Goal: Navigation & Orientation: Find specific page/section

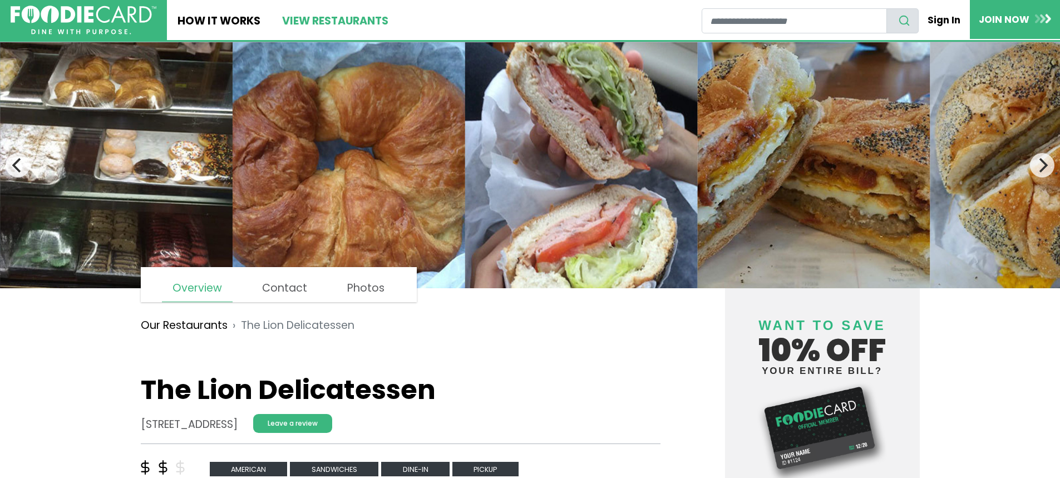
click at [327, 20] on link "View restaurants" at bounding box center [334, 20] width 127 height 40
click at [1040, 172] on icon "Next" at bounding box center [1042, 165] width 14 height 14
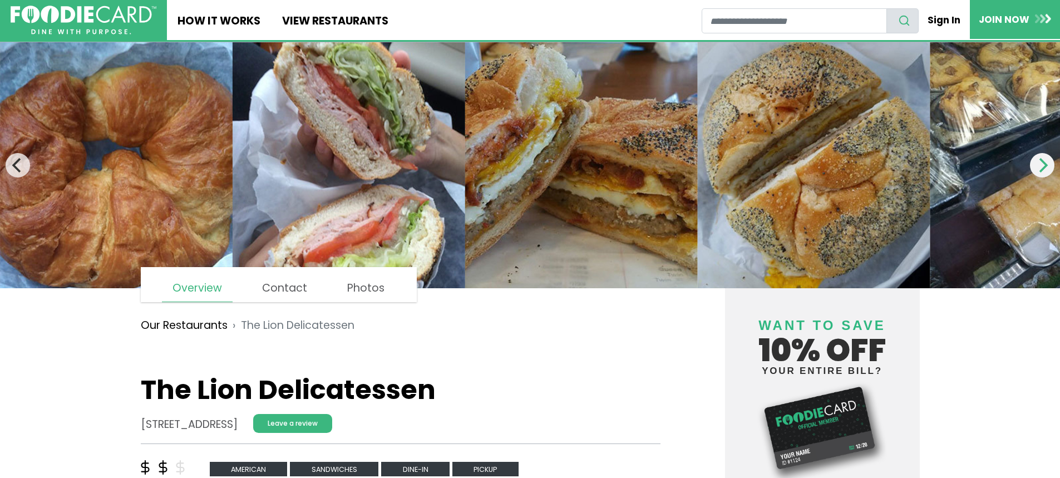
click at [1038, 172] on icon "Next" at bounding box center [1042, 165] width 14 height 14
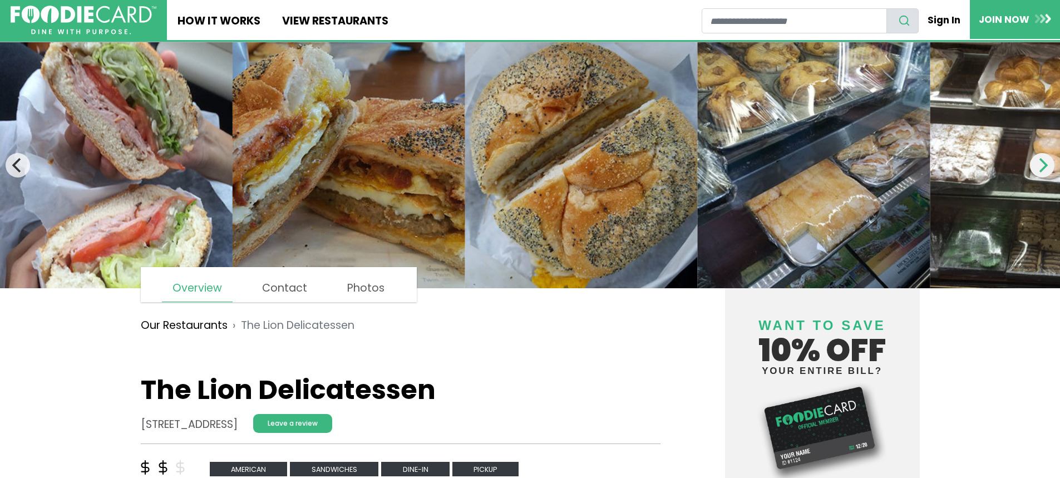
click at [1038, 172] on icon "Next" at bounding box center [1042, 165] width 14 height 14
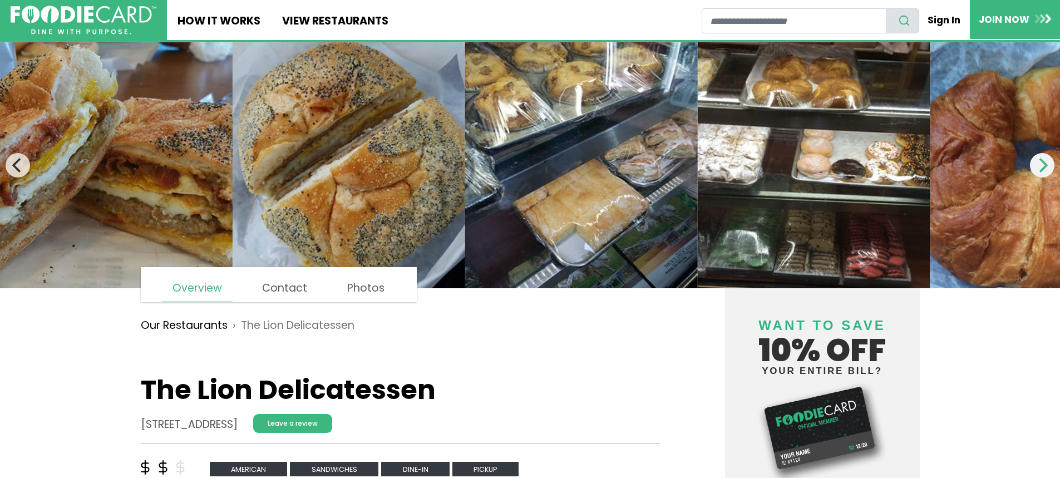
click at [1038, 172] on icon "Next" at bounding box center [1042, 165] width 14 height 14
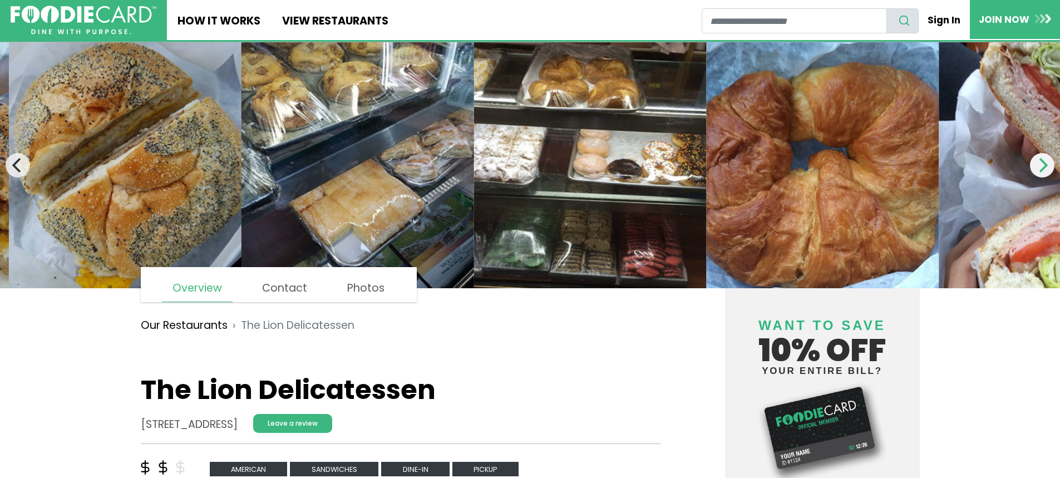
click at [1038, 172] on icon "Next" at bounding box center [1042, 165] width 14 height 14
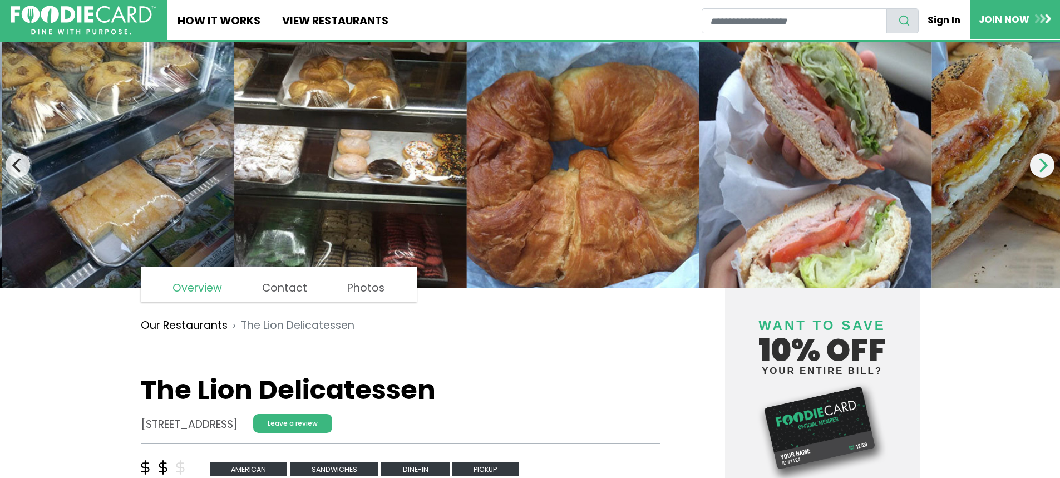
click at [1038, 172] on icon "Next" at bounding box center [1042, 165] width 14 height 14
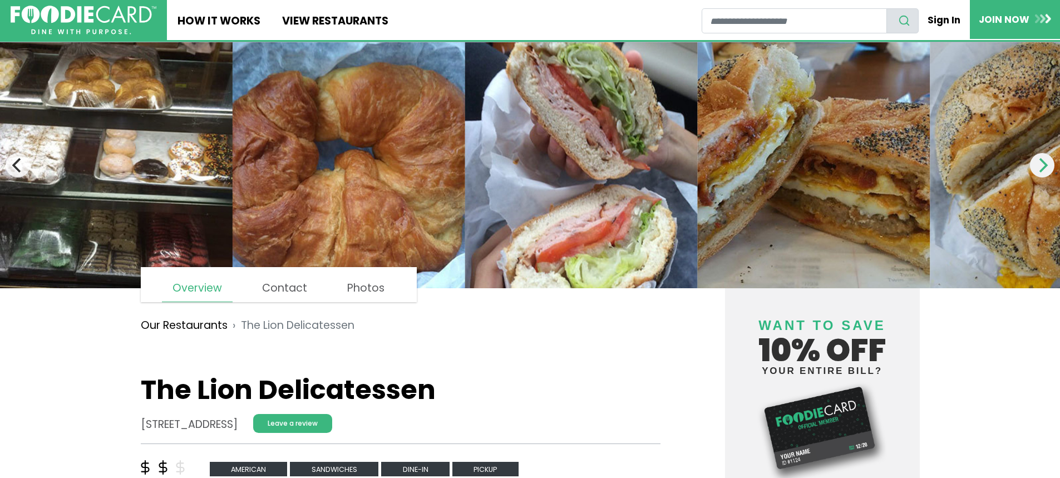
click at [1038, 172] on icon "Next" at bounding box center [1042, 165] width 14 height 14
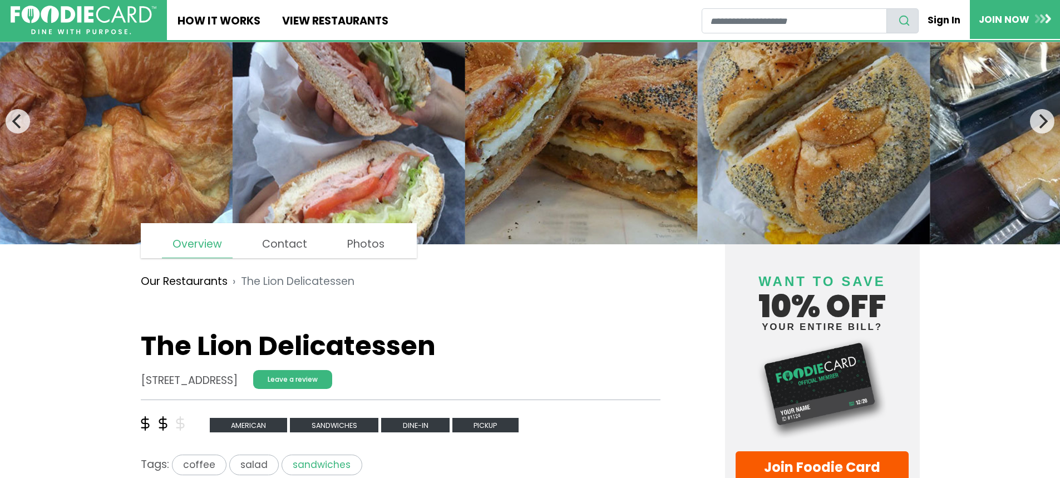
scroll to position [111, 0]
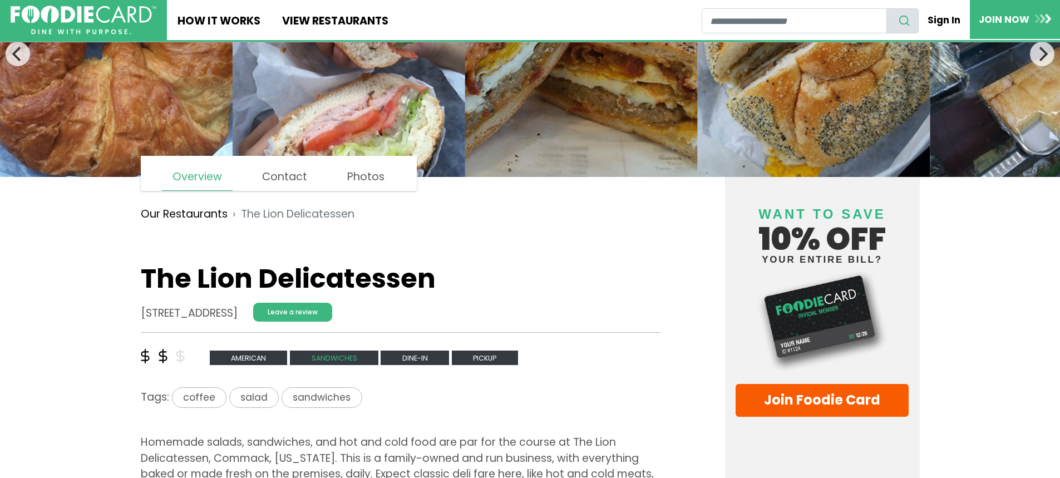
click at [346, 358] on span "sandwiches" at bounding box center [334, 358] width 88 height 15
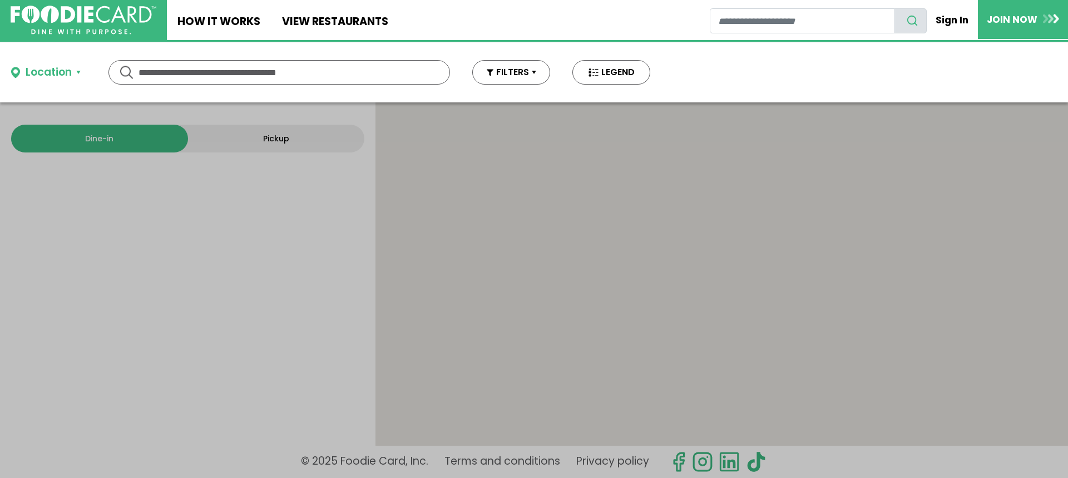
type input "**********"
